Goal: Information Seeking & Learning: Learn about a topic

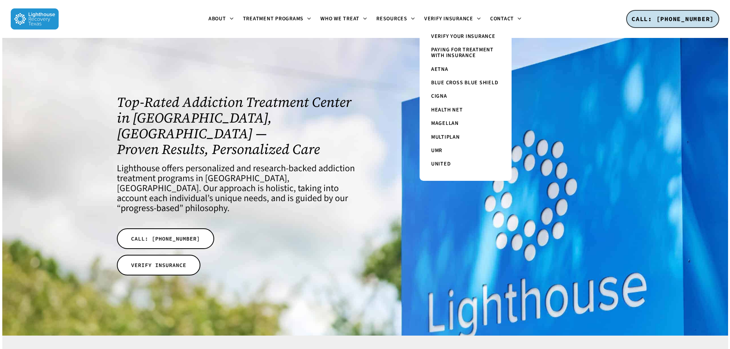
click at [451, 50] on span "Paying for Treatment with Insurance" at bounding box center [462, 52] width 62 height 13
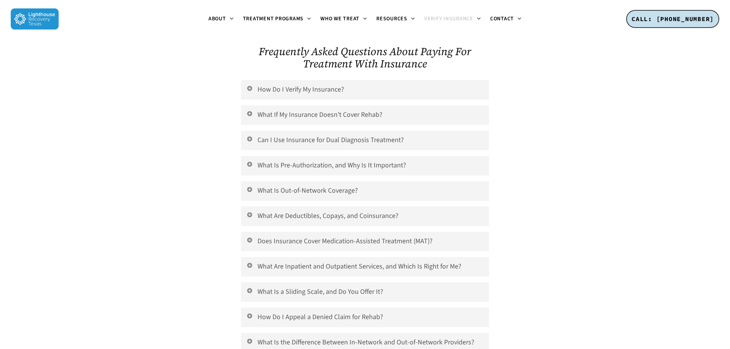
scroll to position [2875, 0]
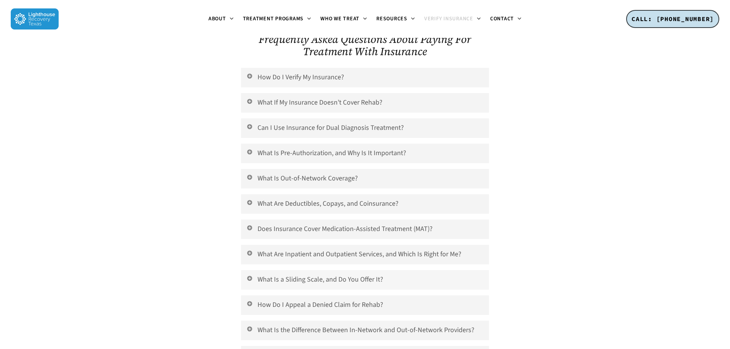
click at [324, 270] on link "What Is a Sliding Scale, and Do You Offer It?" at bounding box center [365, 280] width 248 height 20
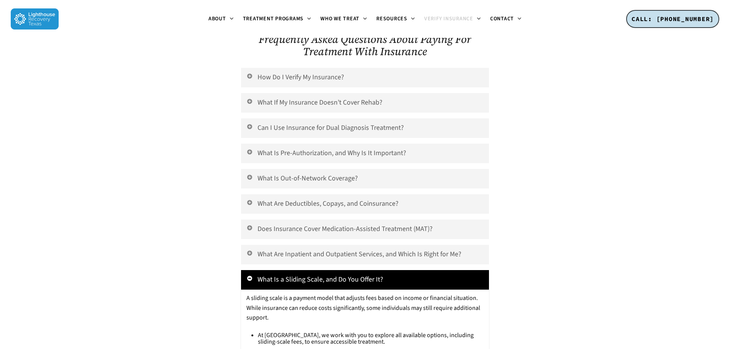
scroll to position [2836, 0]
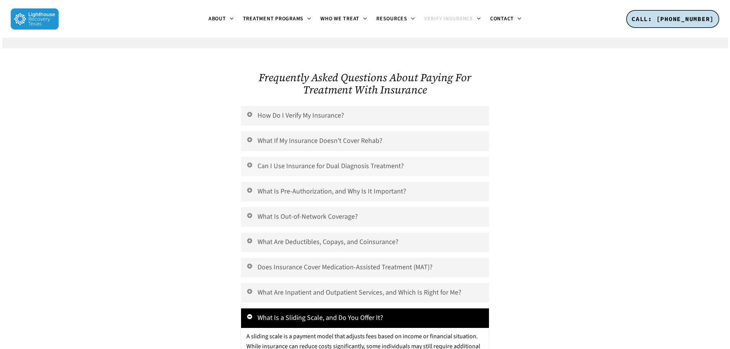
click at [366, 157] on link "Can I Use Insurance for Dual Diagnosis Treatment?" at bounding box center [365, 167] width 248 height 20
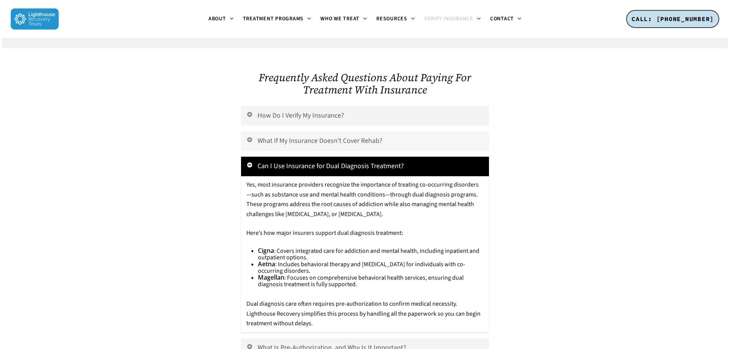
click at [335, 131] on link "What If My Insurance Doesn’t Cover Rehab?" at bounding box center [365, 141] width 248 height 20
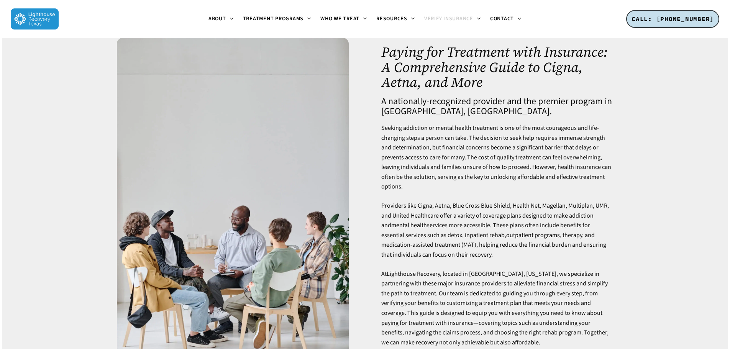
scroll to position [0, 0]
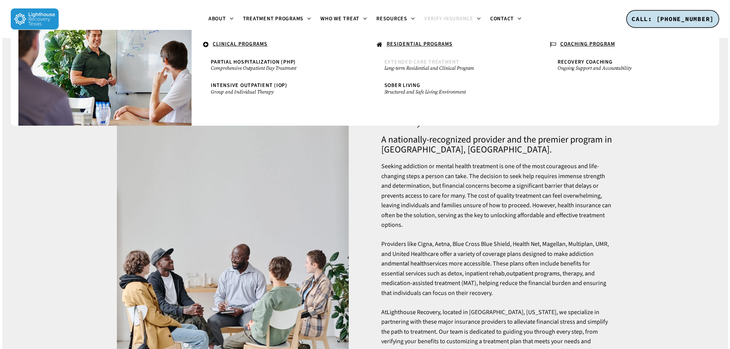
click at [415, 58] on span "Extended Care Treatment" at bounding box center [421, 62] width 75 height 8
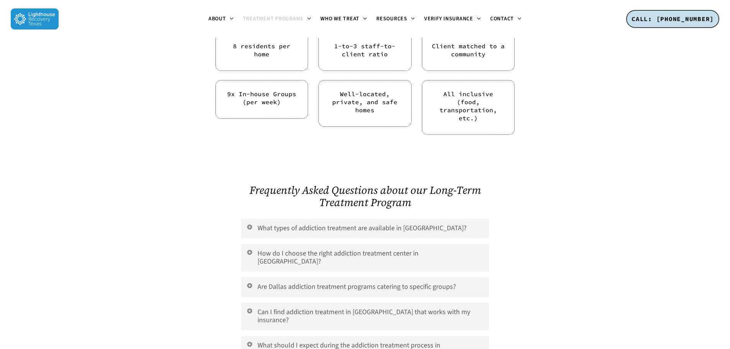
scroll to position [2568, 0]
click at [281, 218] on link "What types of addiction treatment are available in Dallas?" at bounding box center [365, 228] width 248 height 20
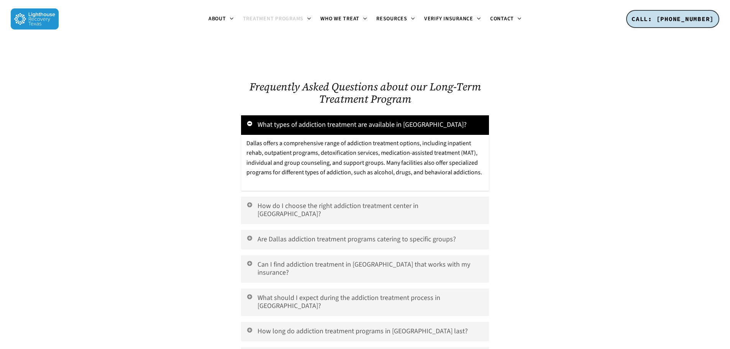
scroll to position [2683, 0]
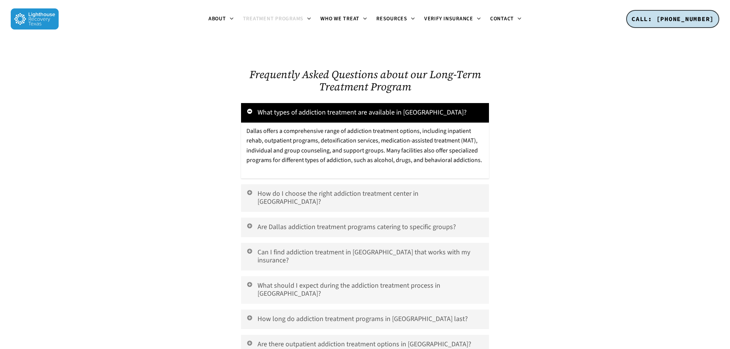
click at [394, 276] on link "What should I expect during the addiction treatment process in Dallas?" at bounding box center [365, 290] width 248 height 28
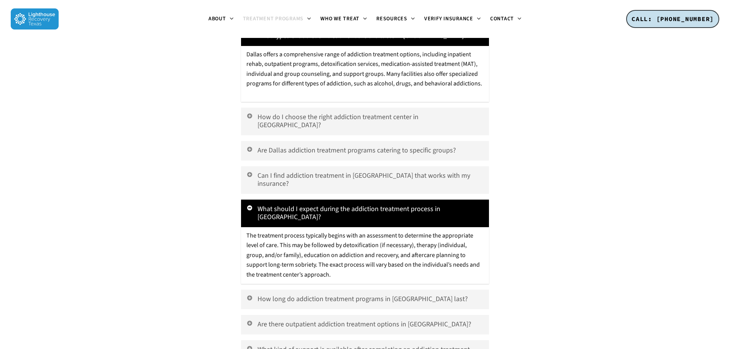
scroll to position [2798, 0]
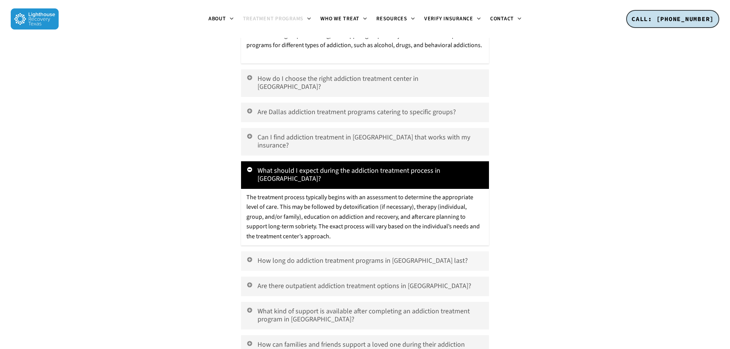
click at [356, 251] on link "How long do addiction treatment programs in Dallas last?" at bounding box center [365, 261] width 248 height 20
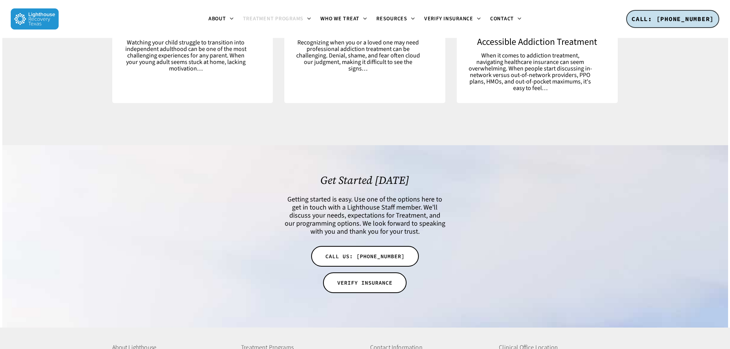
scroll to position [4392, 0]
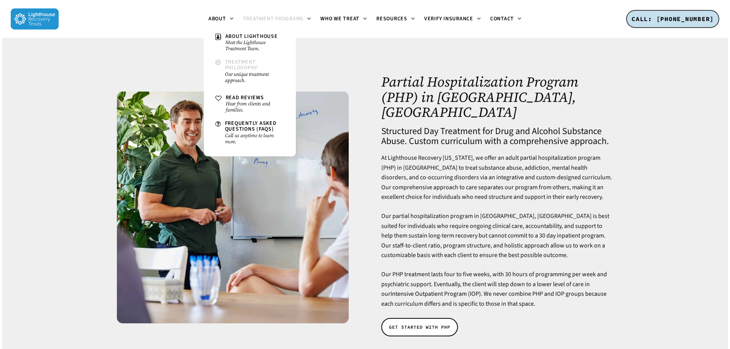
click at [242, 73] on small "Our unique treatment approach." at bounding box center [254, 77] width 59 height 12
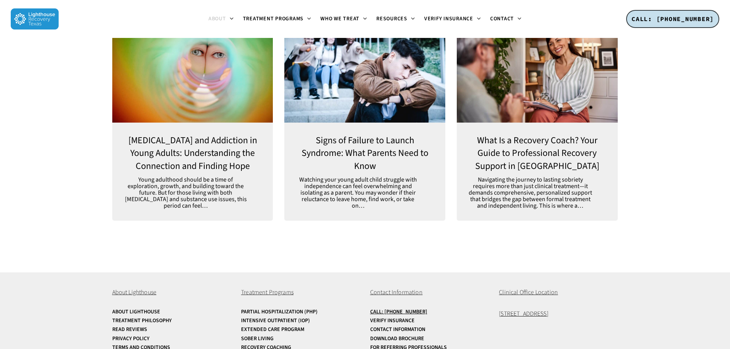
scroll to position [2076, 0]
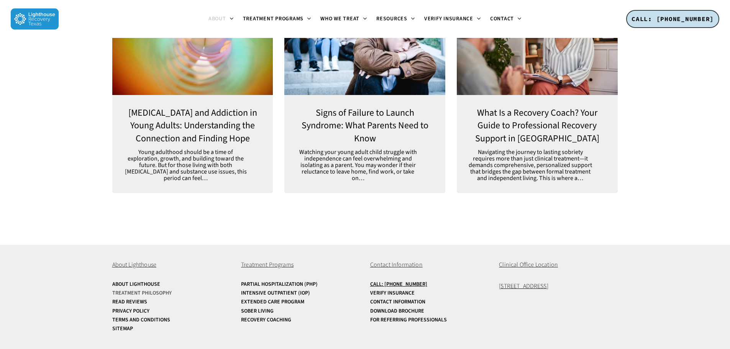
click at [150, 291] on link "Treatment Philosophy" at bounding box center [171, 294] width 119 height 6
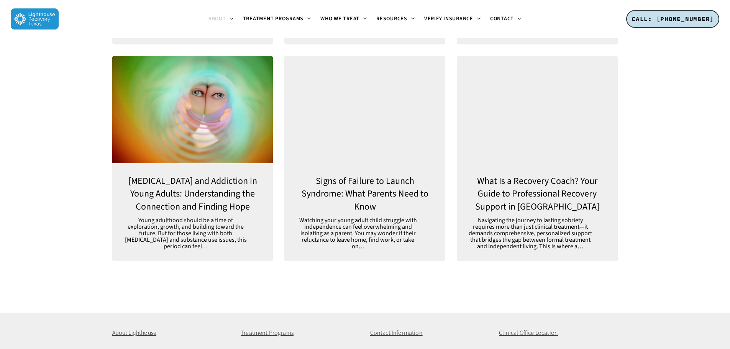
scroll to position [2076, 0]
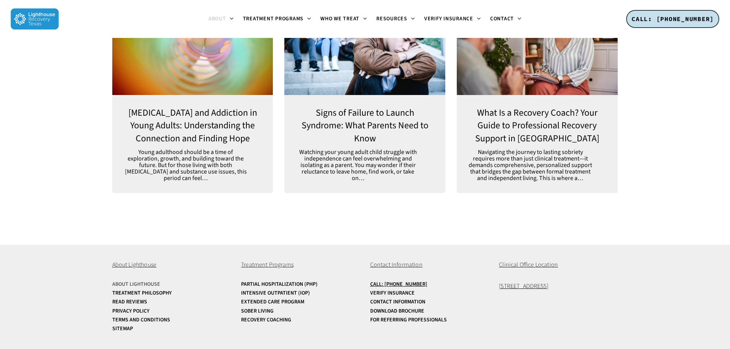
click at [144, 284] on link "About Lighthouse" at bounding box center [171, 285] width 119 height 6
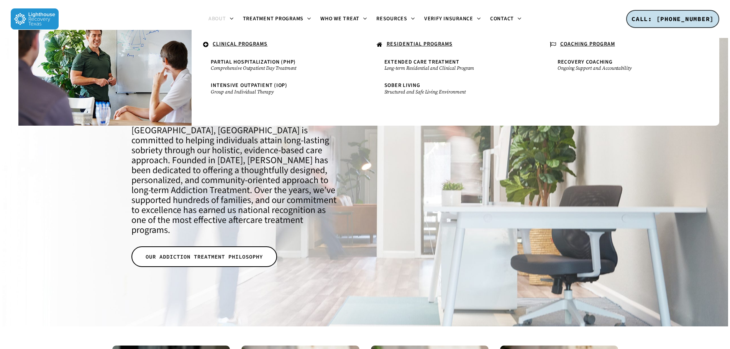
click at [243, 41] on u "CLINICAL PROGRAMS" at bounding box center [240, 44] width 55 height 8
click at [232, 43] on u "CLINICAL PROGRAMS" at bounding box center [240, 44] width 55 height 8
click at [208, 43] on icon at bounding box center [206, 44] width 6 height 7
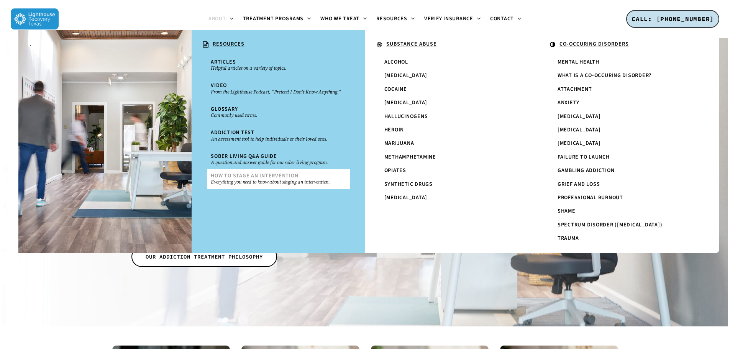
click at [251, 173] on span "How To Stage An Intervention" at bounding box center [254, 176] width 87 height 8
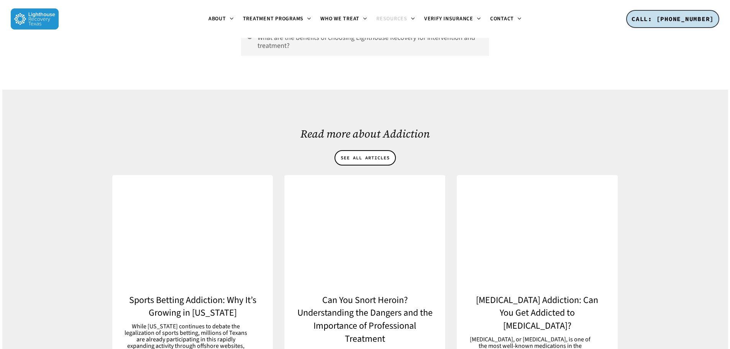
scroll to position [2606, 0]
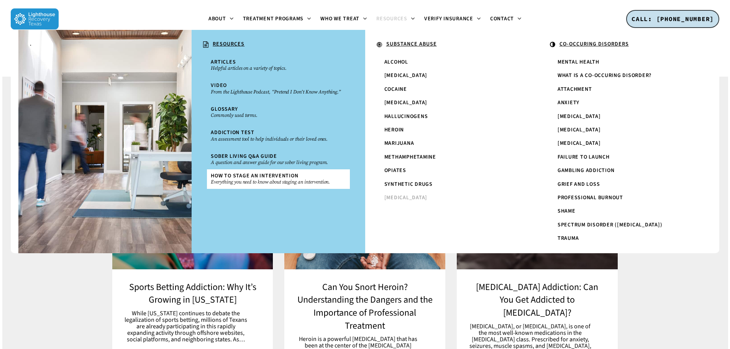
click at [389, 196] on span "[MEDICAL_DATA]" at bounding box center [405, 198] width 43 height 8
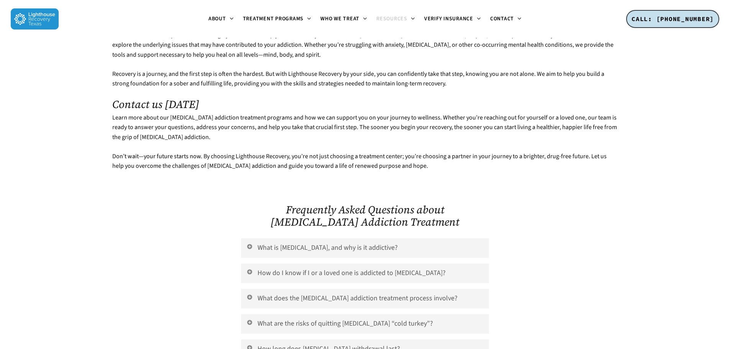
scroll to position [1457, 0]
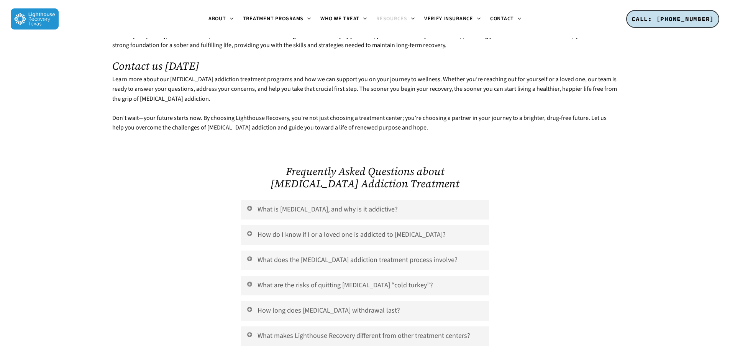
click at [251, 256] on icon at bounding box center [249, 259] width 7 height 6
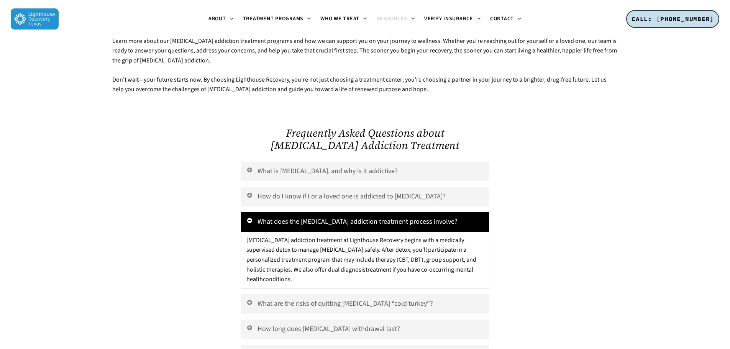
scroll to position [1533, 0]
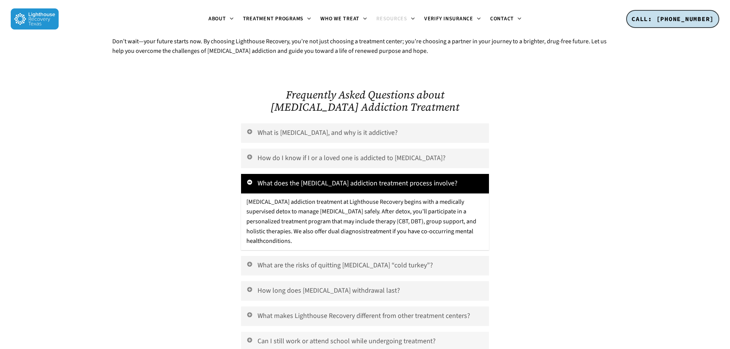
click at [305, 332] on link "Can I still work or attend school while undergoing treatment?" at bounding box center [365, 342] width 248 height 20
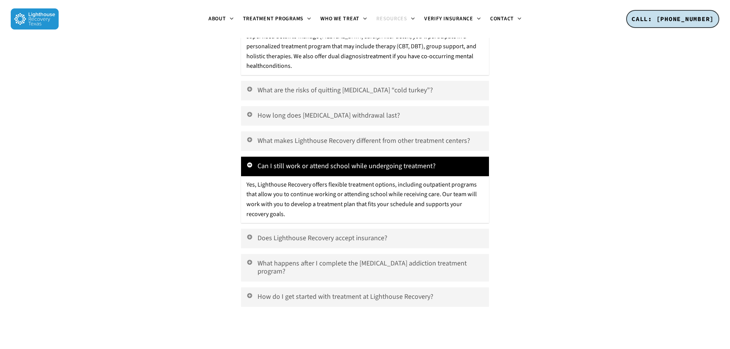
scroll to position [1725, 0]
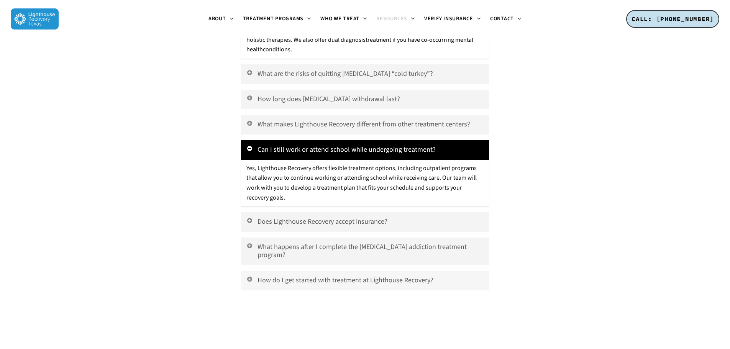
click at [306, 271] on link "How do I get started with treatment at Lighthouse Recovery?" at bounding box center [365, 281] width 248 height 20
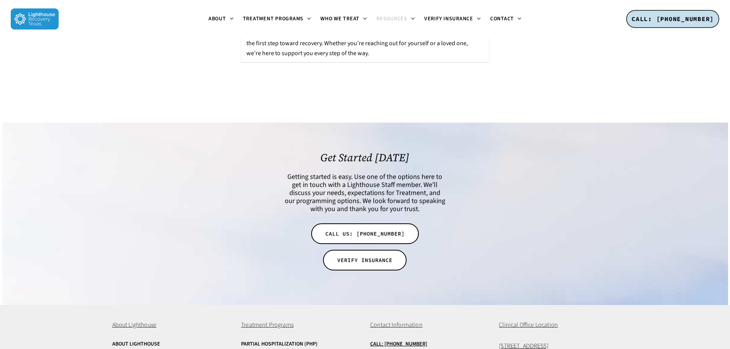
scroll to position [2009, 0]
